Goal: Task Accomplishment & Management: Use online tool/utility

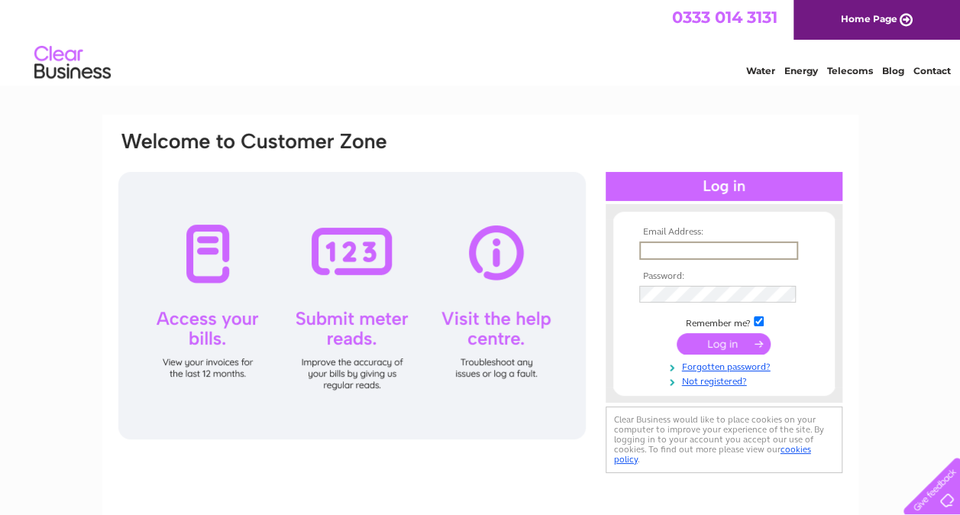
click at [669, 247] on input "text" at bounding box center [718, 250] width 159 height 18
type input "[EMAIL_ADDRESS][DOMAIN_NAME]"
click at [720, 336] on input "submit" at bounding box center [724, 342] width 94 height 21
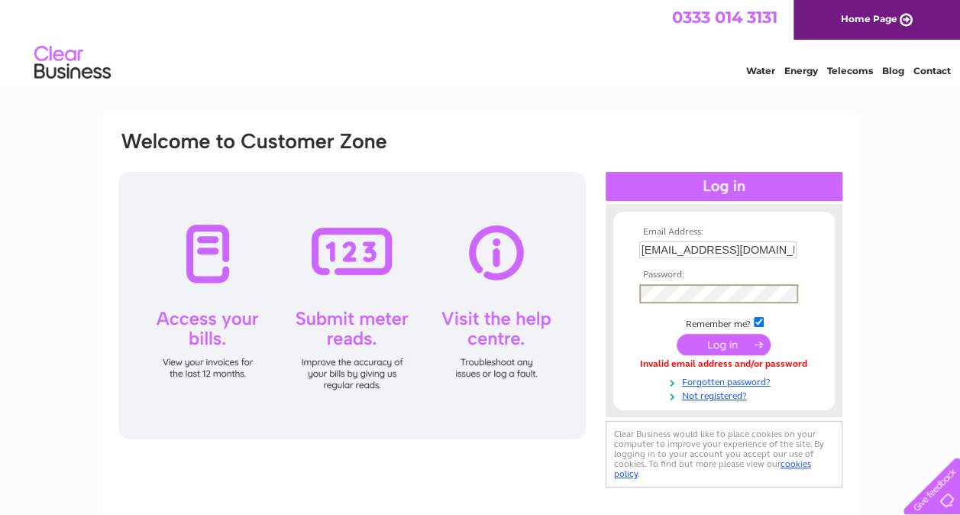
click at [730, 341] on input "submit" at bounding box center [724, 344] width 94 height 21
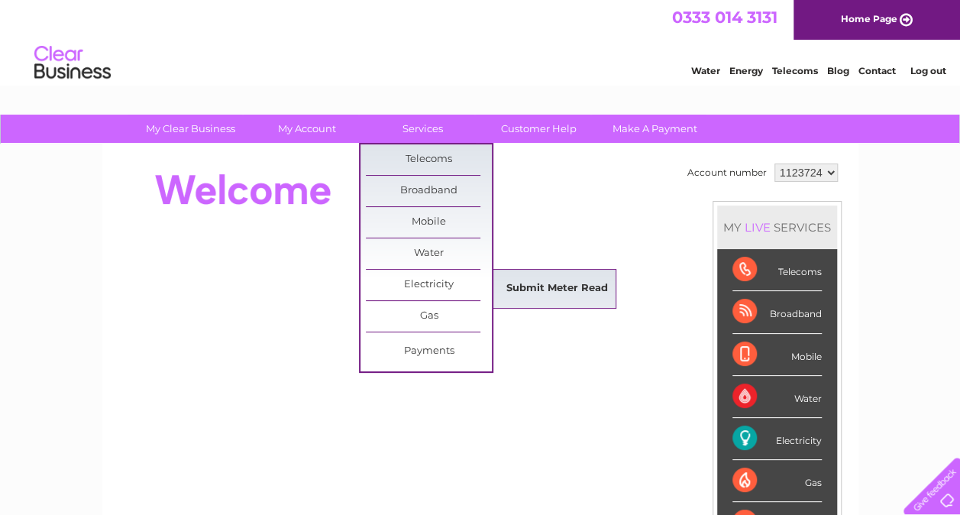
click at [571, 286] on link "Submit Meter Read" at bounding box center [557, 288] width 126 height 31
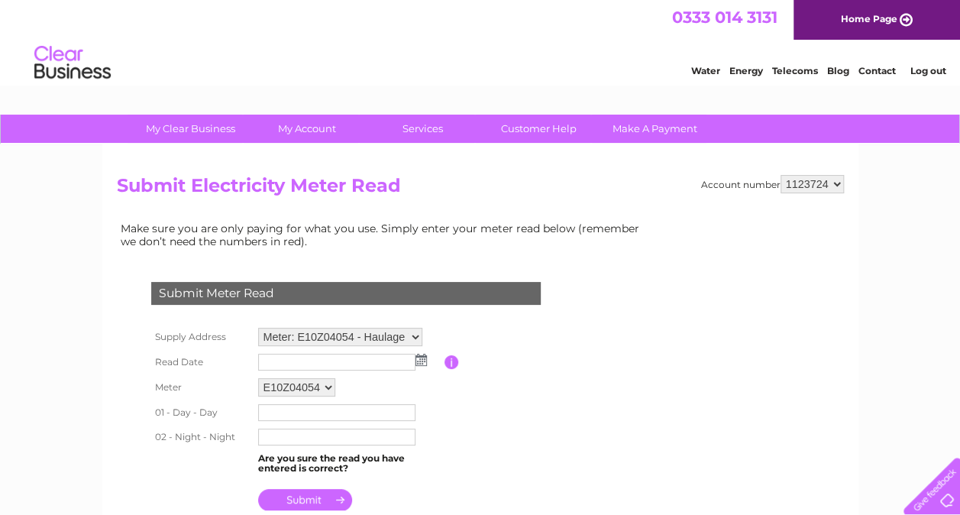
click at [425, 362] on img at bounding box center [421, 360] width 11 height 12
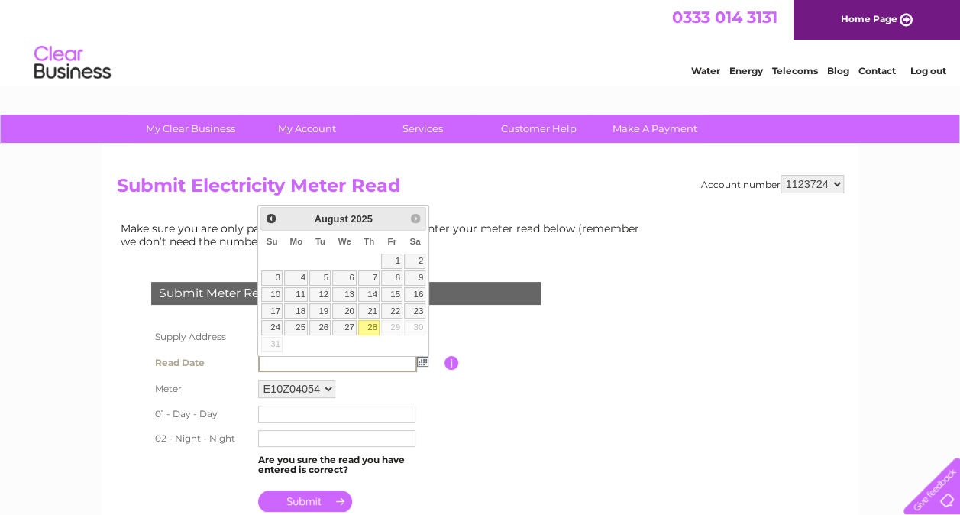
click at [371, 322] on link "28" at bounding box center [368, 327] width 21 height 15
type input "2025/08/28"
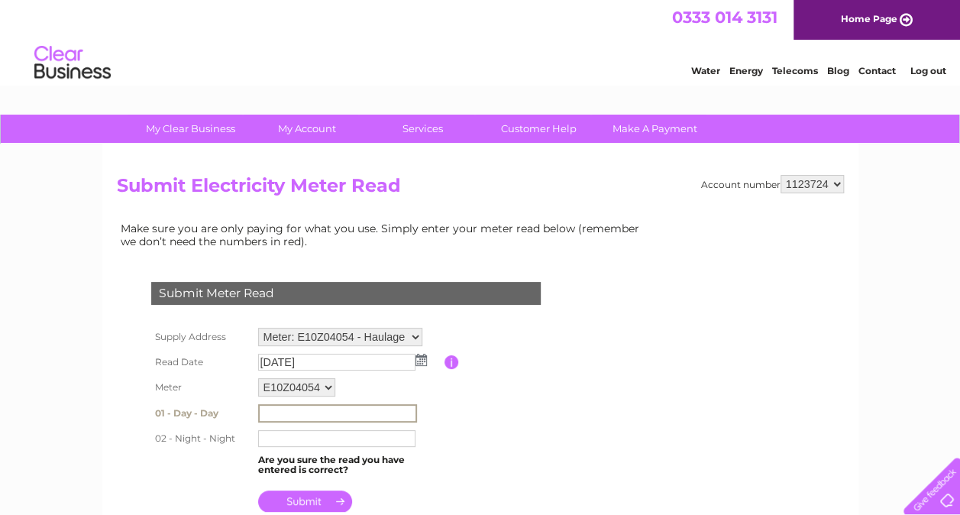
click at [298, 410] on input "text" at bounding box center [337, 413] width 159 height 18
click at [300, 436] on input "text" at bounding box center [336, 438] width 157 height 17
click at [280, 411] on input "text" at bounding box center [337, 413] width 159 height 18
click at [273, 411] on input "text" at bounding box center [337, 413] width 159 height 18
type input "043707"
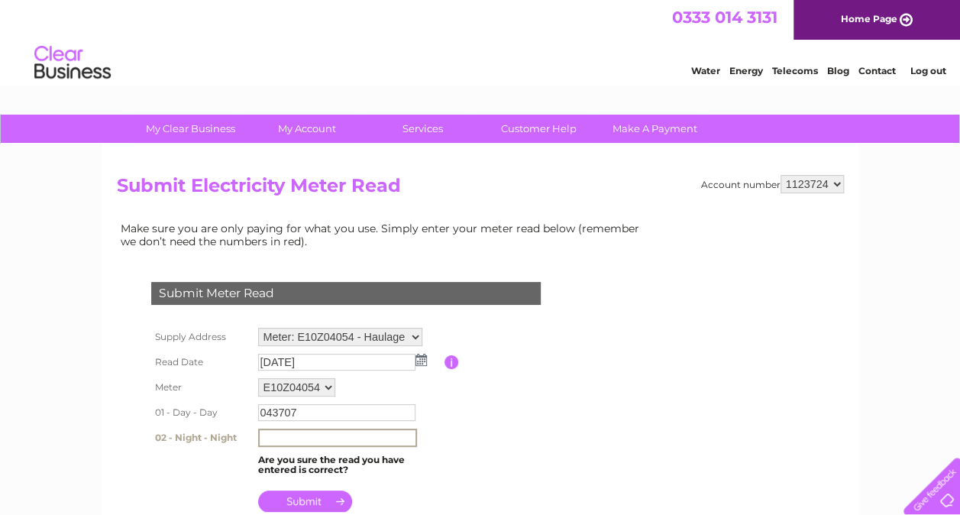
click at [273, 440] on input "text" at bounding box center [337, 438] width 159 height 18
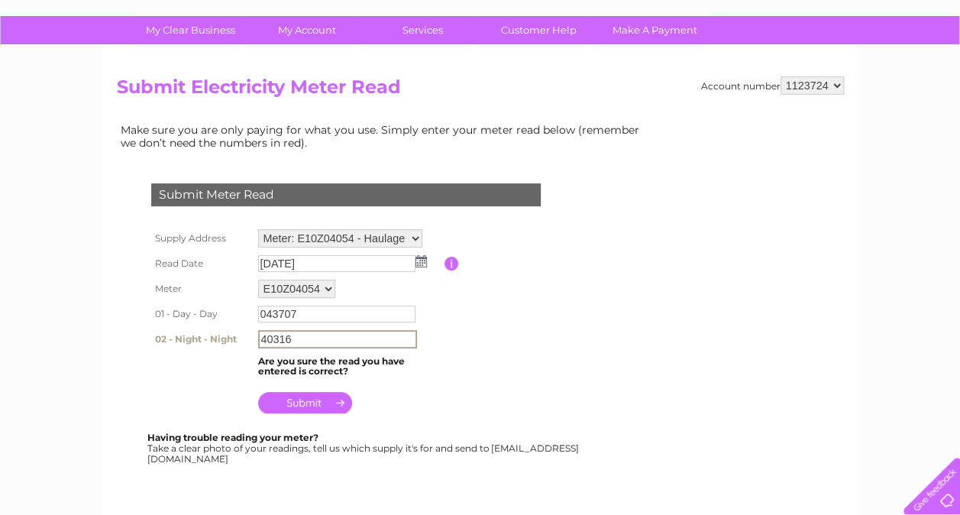
scroll to position [153, 0]
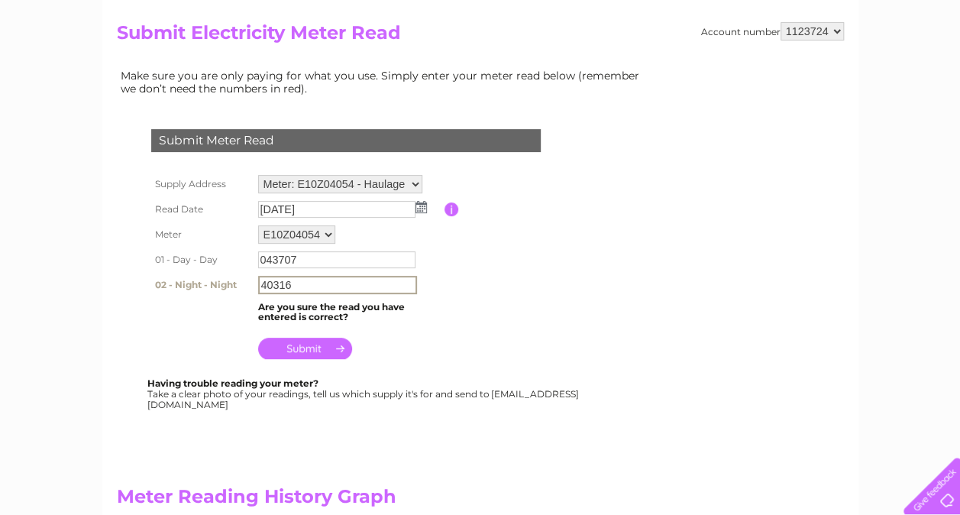
type input "40316"
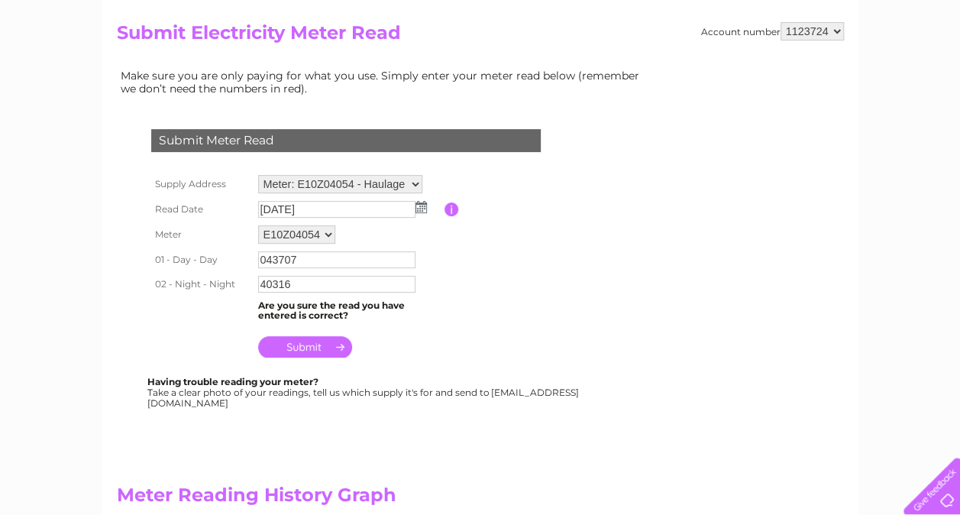
click at [305, 345] on input "submit" at bounding box center [305, 346] width 94 height 21
